Goal: Entertainment & Leisure: Browse casually

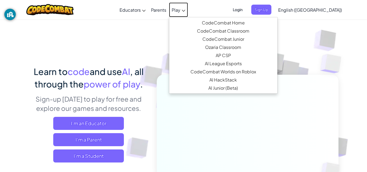
click at [180, 11] on span "Play" at bounding box center [176, 10] width 9 height 6
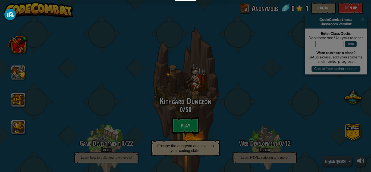
click at [153, 19] on div at bounding box center [185, 86] width 371 height 172
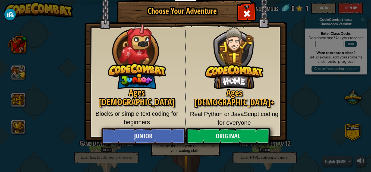
click at [253, 39] on div "Ages [DEMOGRAPHIC_DATA]+ Real Python or JavaScript coding for everyone" at bounding box center [234, 82] width 97 height 105
click at [251, 7] on div "Close modal" at bounding box center [246, 12] width 17 height 17
